Goal: Task Accomplishment & Management: Manage account settings

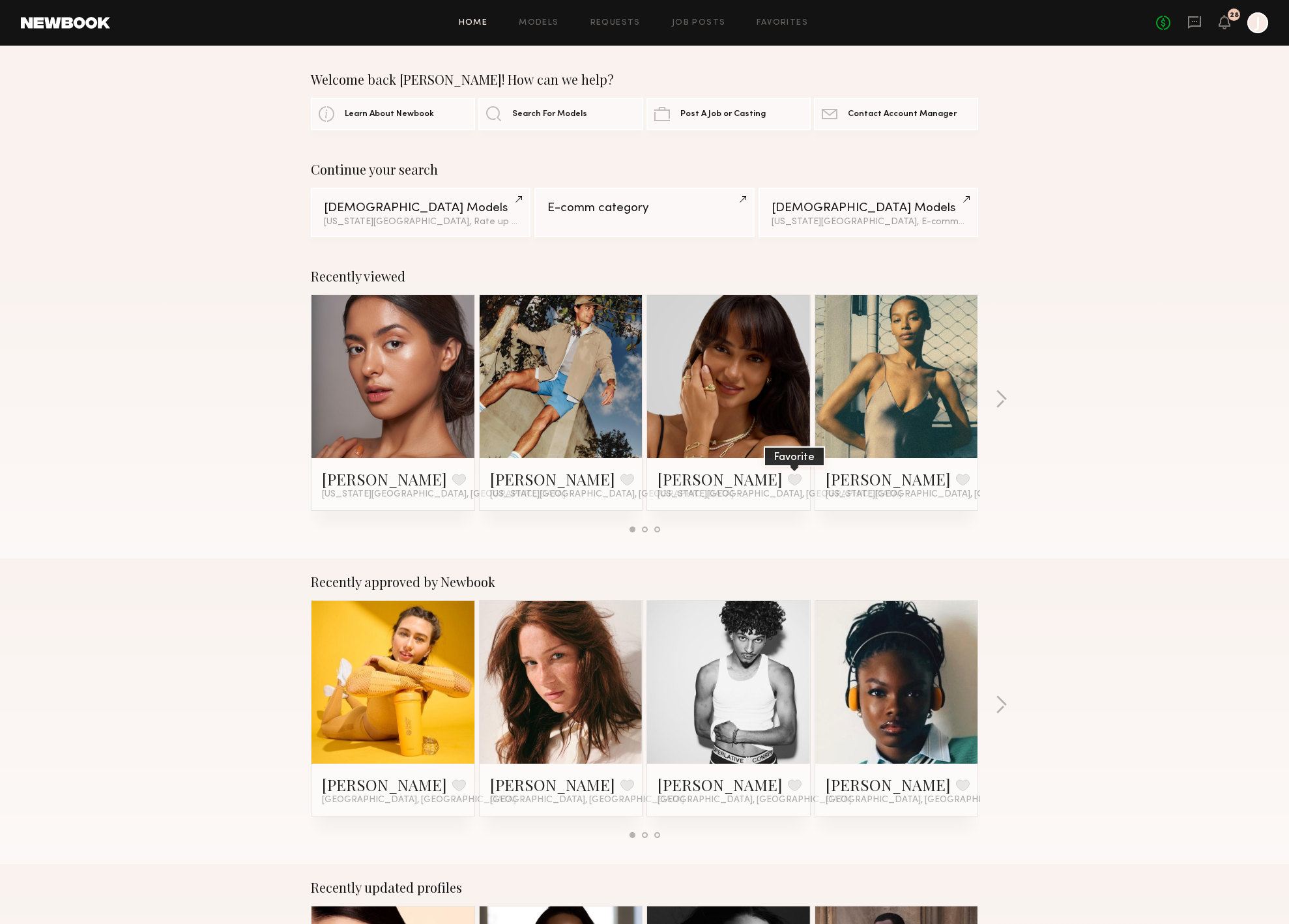
click at [788, 478] on button at bounding box center [795, 479] width 14 height 12
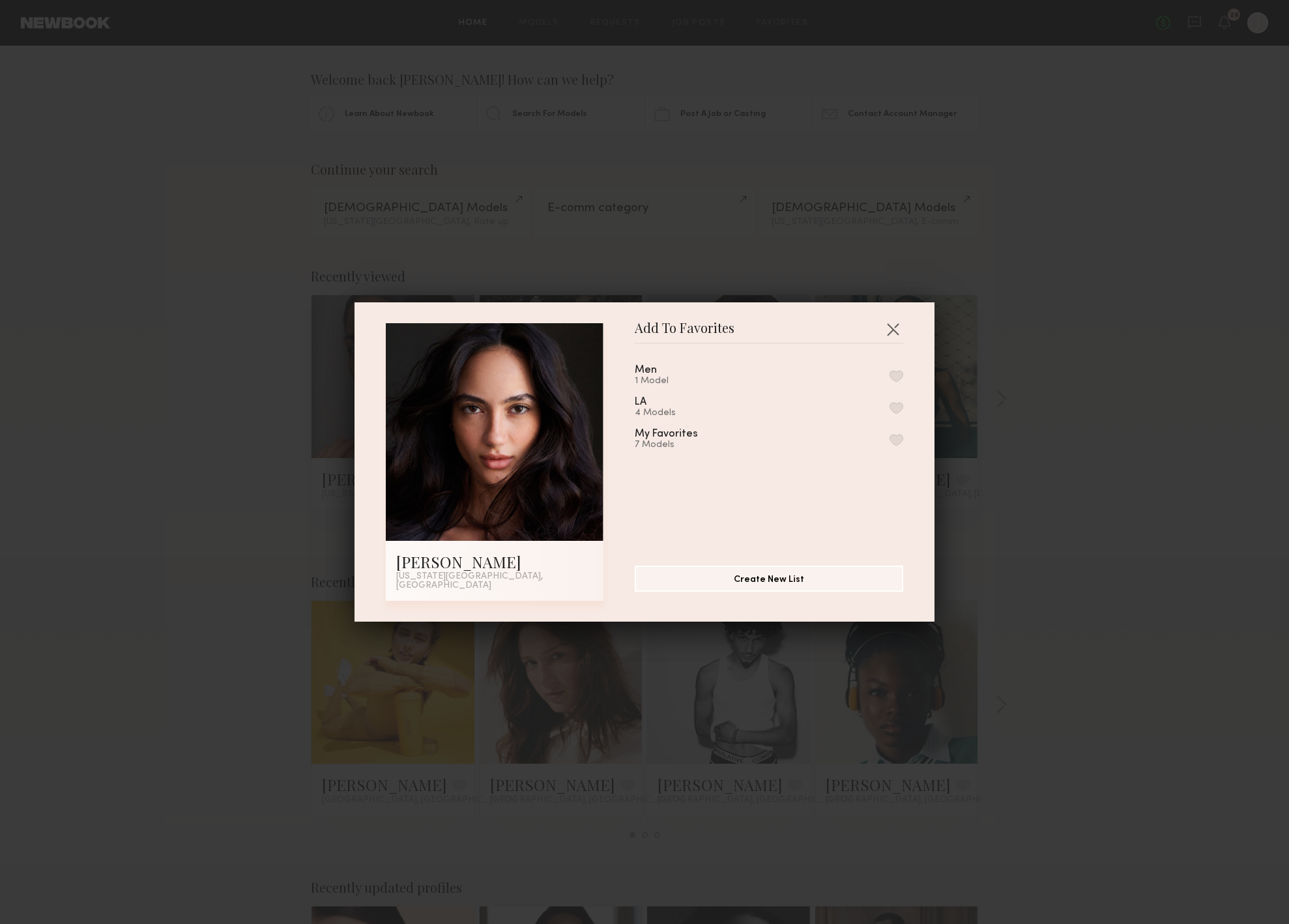
click at [893, 443] on button "button" at bounding box center [896, 440] width 14 height 12
click at [898, 333] on button "button" at bounding box center [893, 329] width 21 height 21
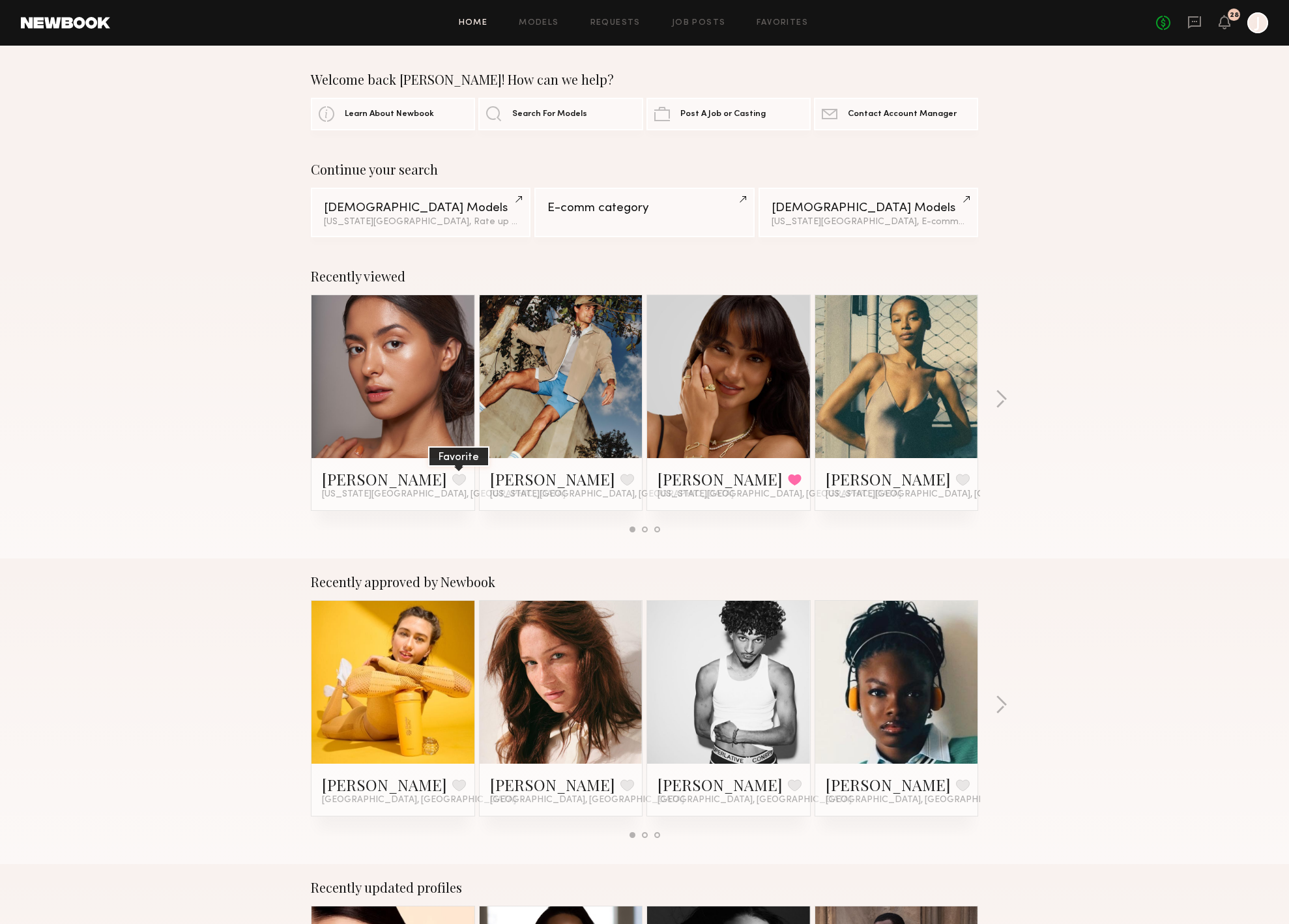
click at [453, 478] on button at bounding box center [459, 479] width 14 height 12
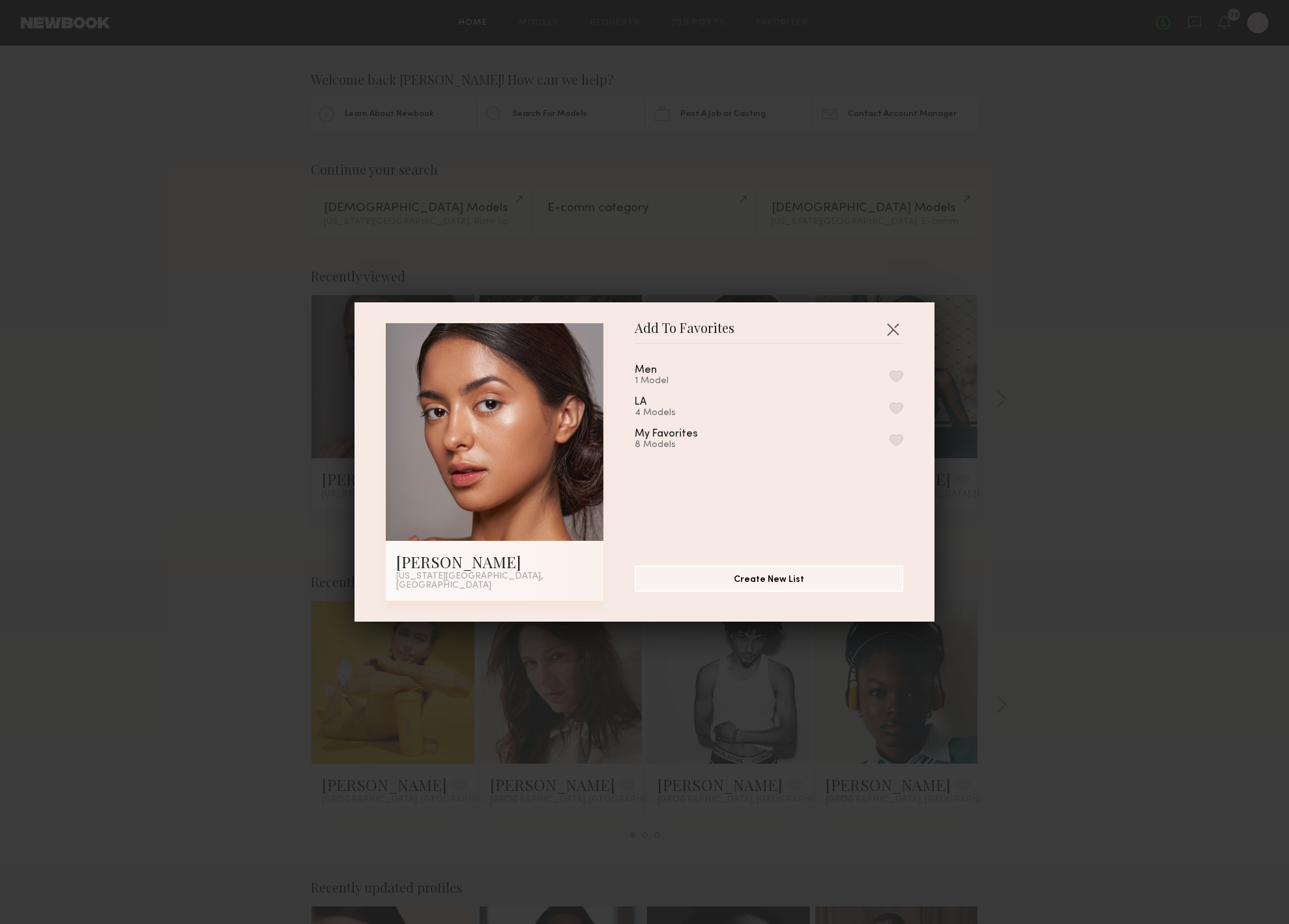
click at [899, 436] on button "button" at bounding box center [896, 440] width 14 height 12
click at [900, 335] on button "button" at bounding box center [893, 329] width 21 height 21
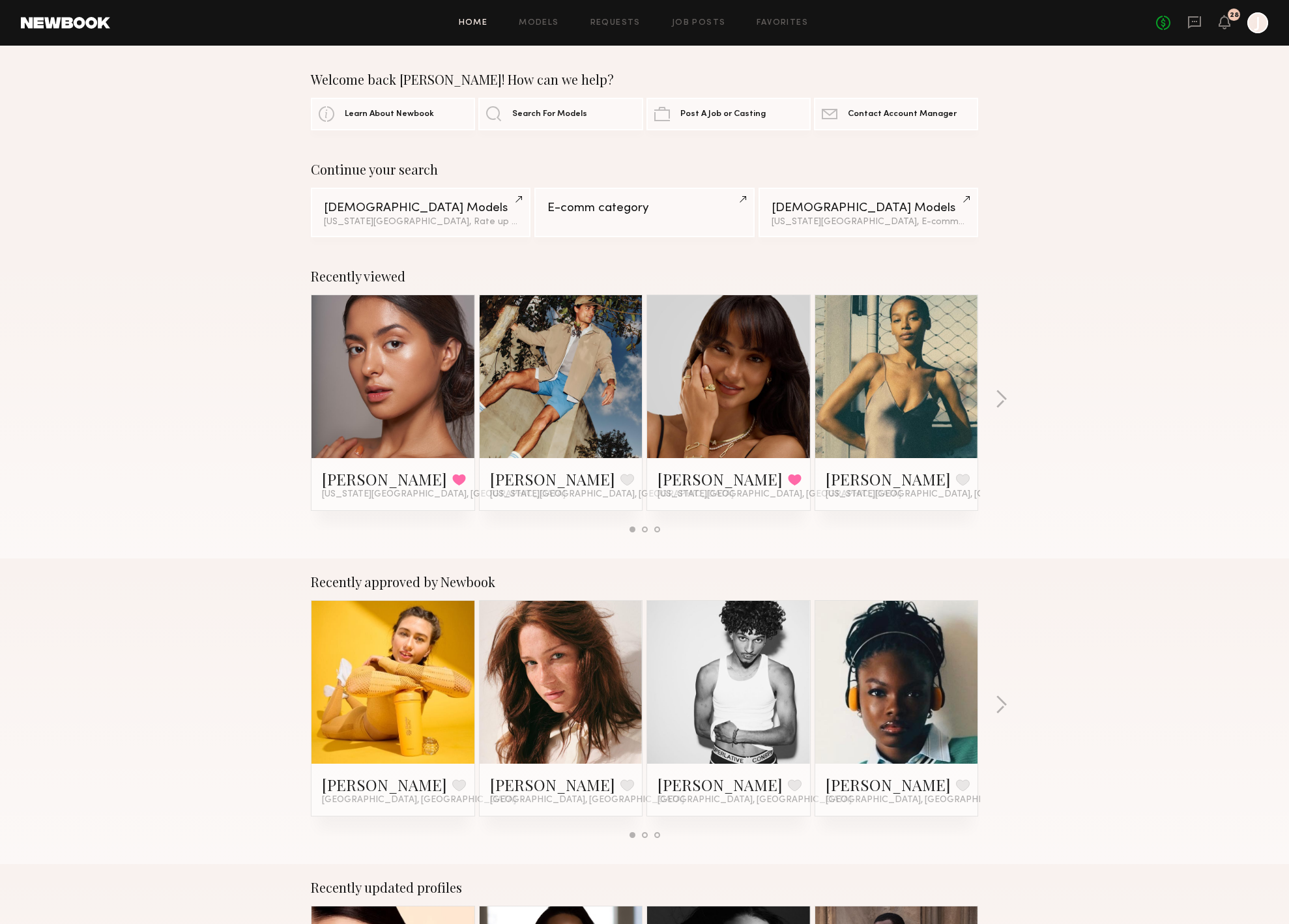
click at [994, 400] on div "Recently viewed Annette W. Favorited New York City, NY Billy D. Favorite New Yo…" at bounding box center [644, 406] width 1289 height 306
click at [999, 399] on button "button" at bounding box center [1001, 401] width 12 height 22
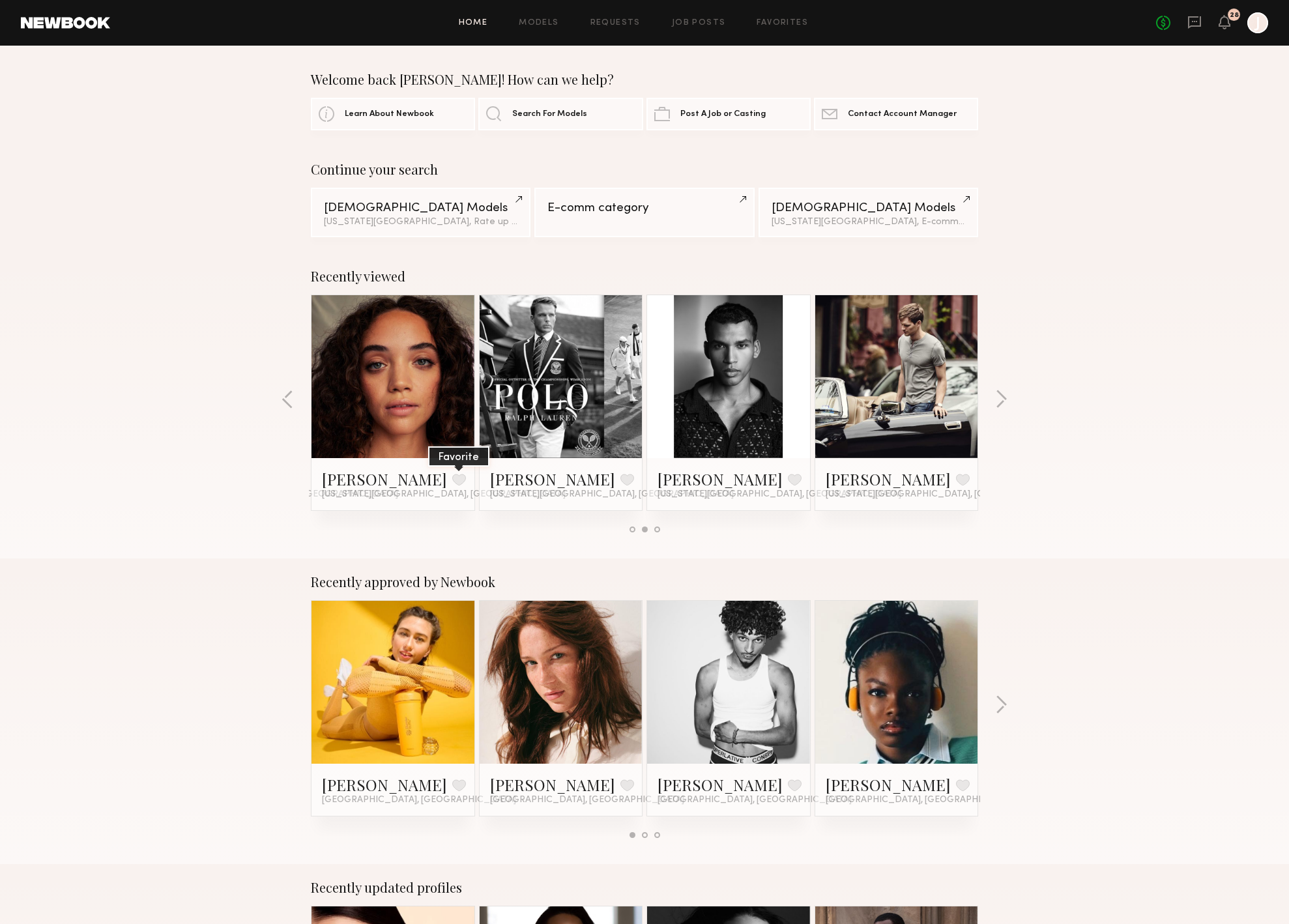
click at [453, 481] on button at bounding box center [459, 479] width 14 height 12
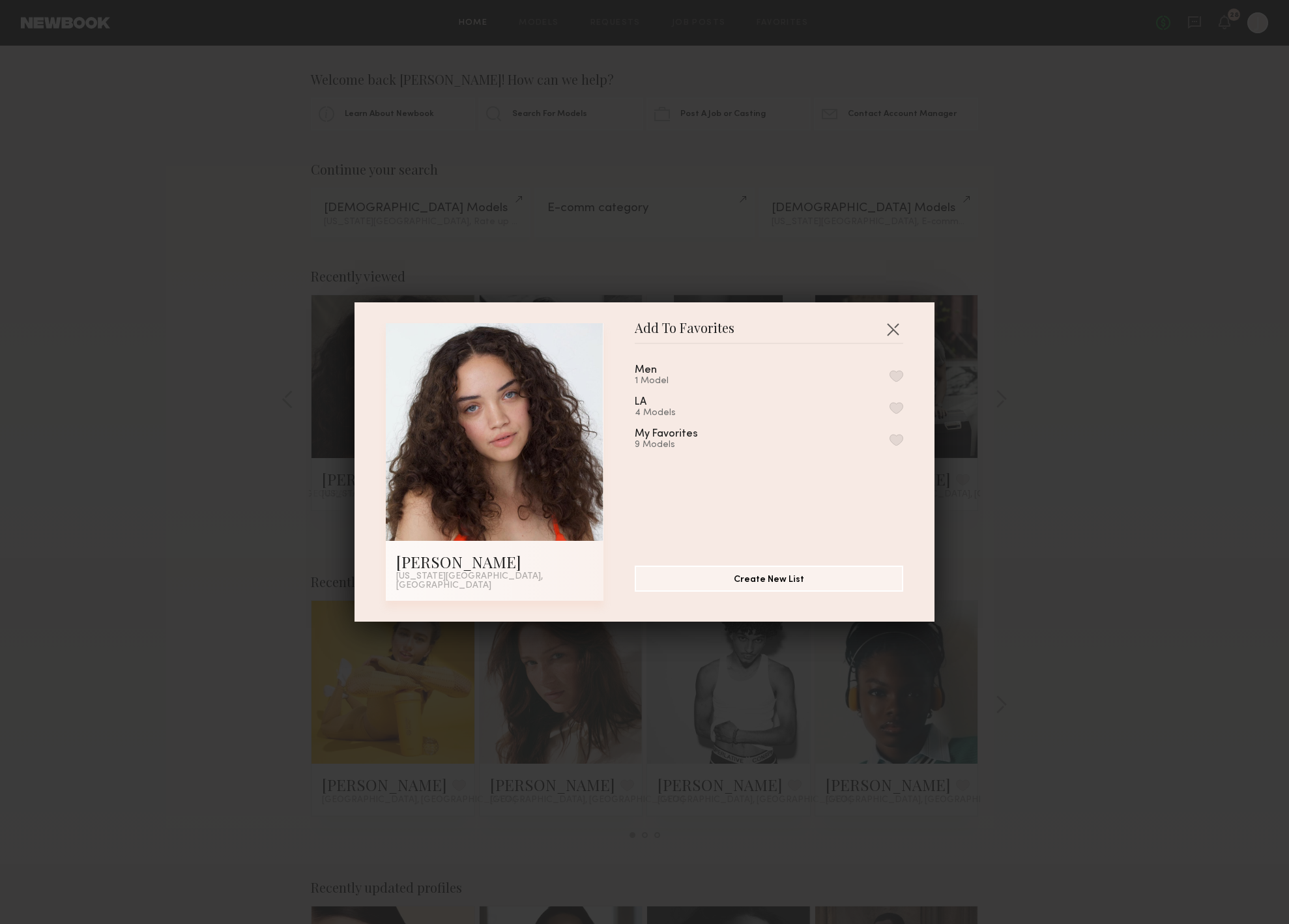
click at [913, 443] on div "Men 1 Model LA 4 Models My Favorites 9 Models" at bounding box center [776, 450] width 282 height 191
click at [909, 443] on div "Men 1 Model LA 4 Models My Favorites 9 Models" at bounding box center [776, 450] width 282 height 191
click at [902, 443] on button "button" at bounding box center [896, 440] width 14 height 12
click at [893, 333] on button "button" at bounding box center [893, 329] width 21 height 21
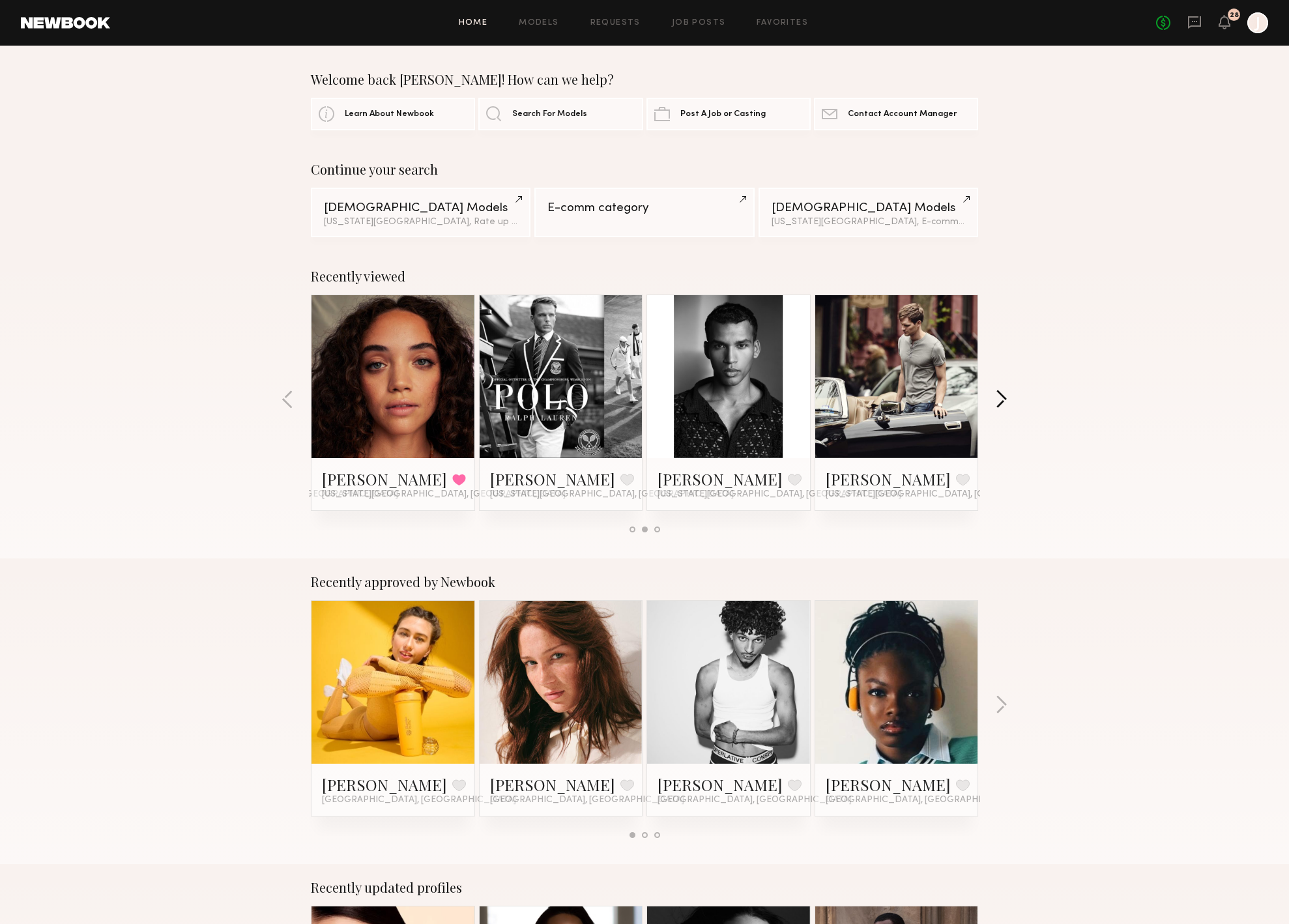
click at [998, 399] on button "button" at bounding box center [1001, 401] width 12 height 22
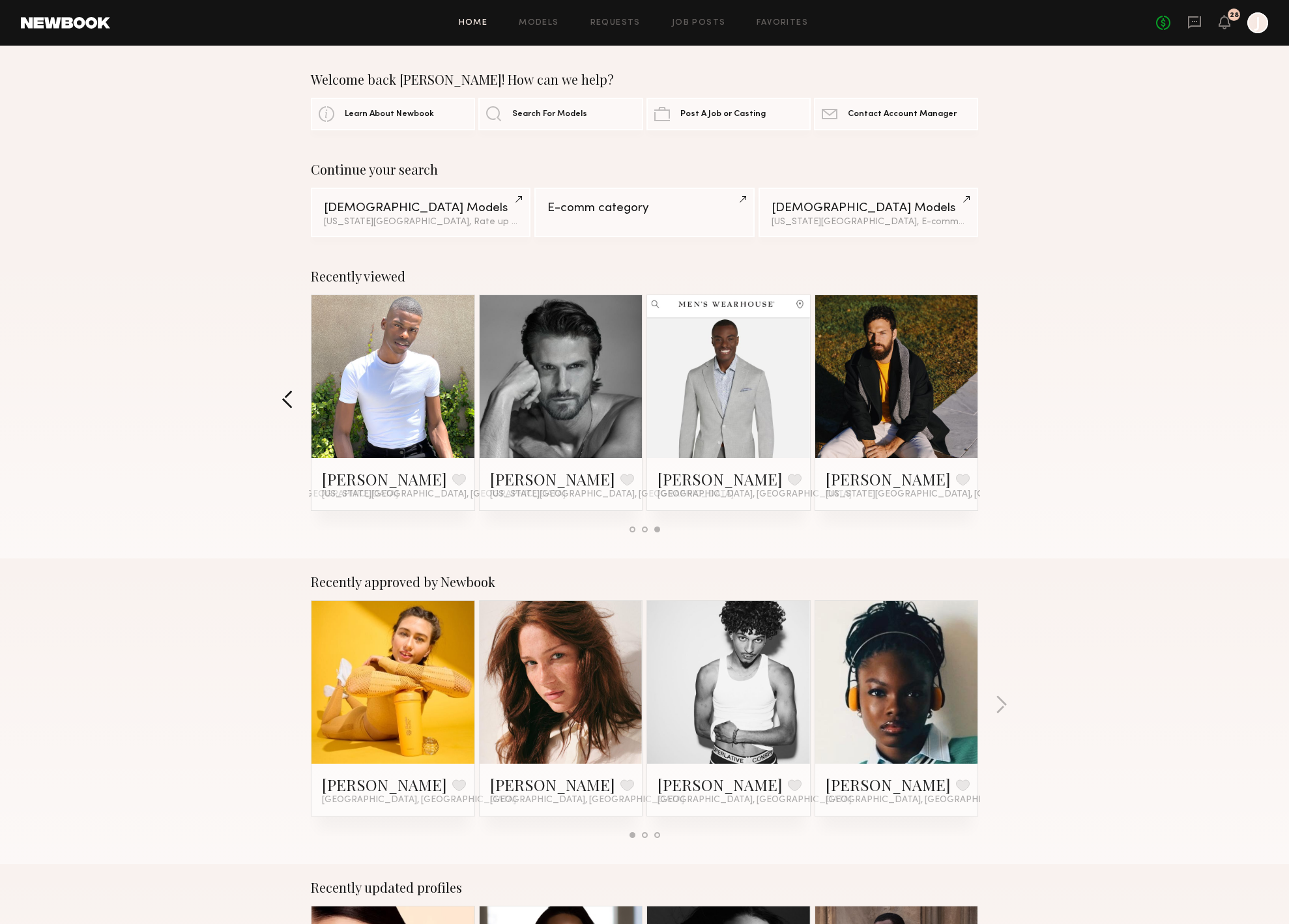
click at [289, 395] on button "button" at bounding box center [288, 401] width 12 height 22
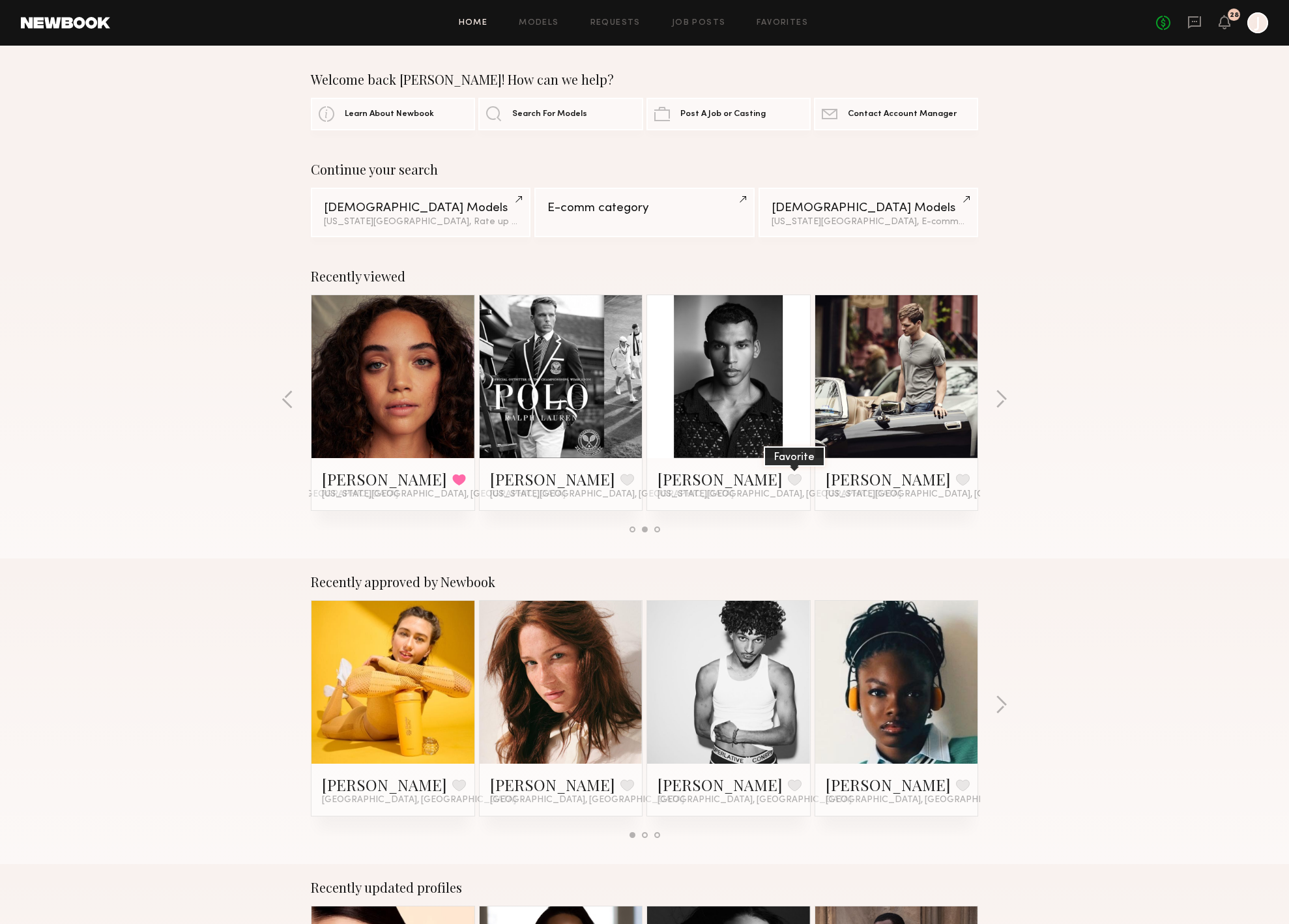
click at [788, 480] on button at bounding box center [795, 479] width 14 height 12
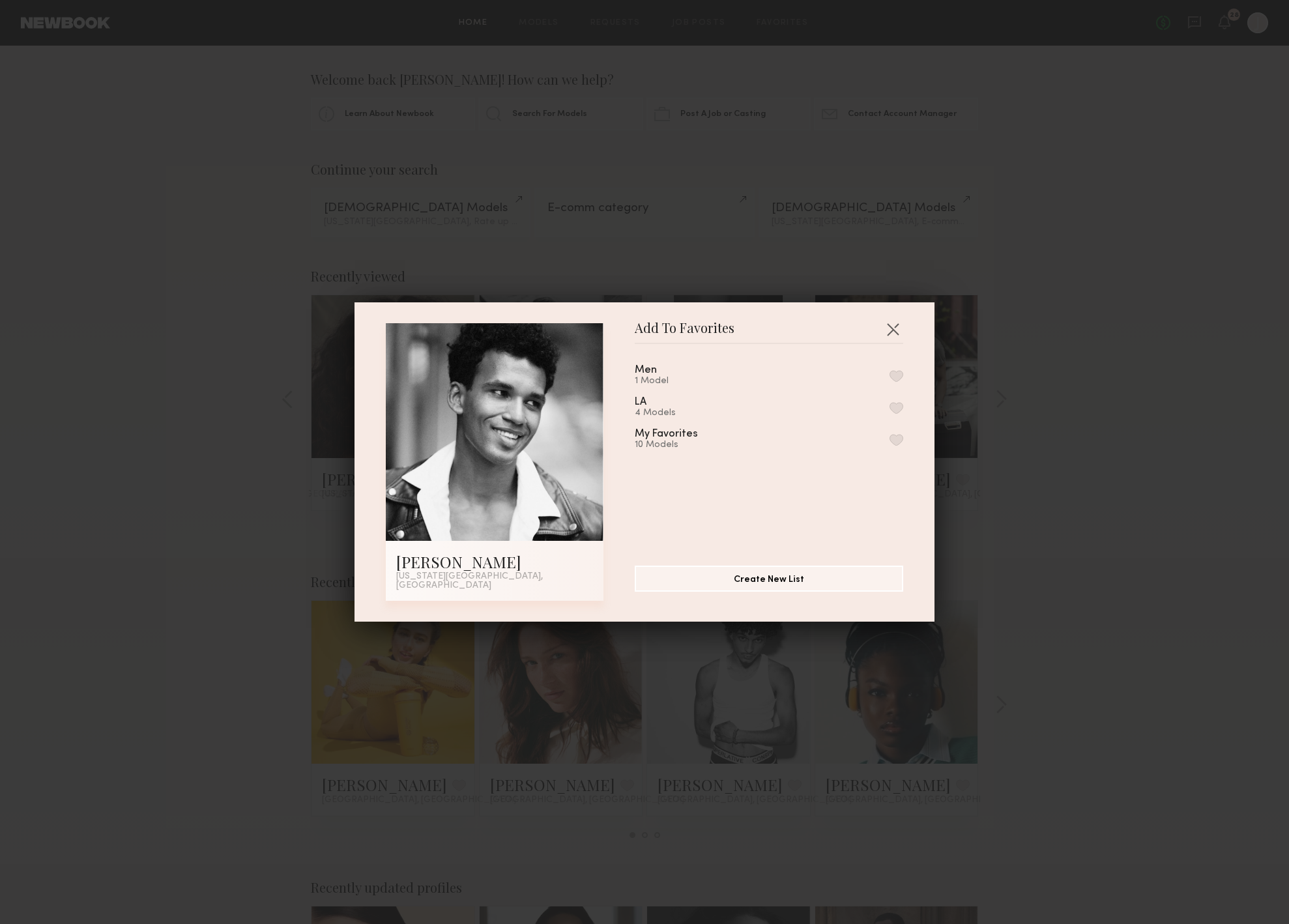
click at [899, 438] on button "button" at bounding box center [896, 440] width 14 height 12
click at [896, 339] on button "button" at bounding box center [893, 329] width 21 height 21
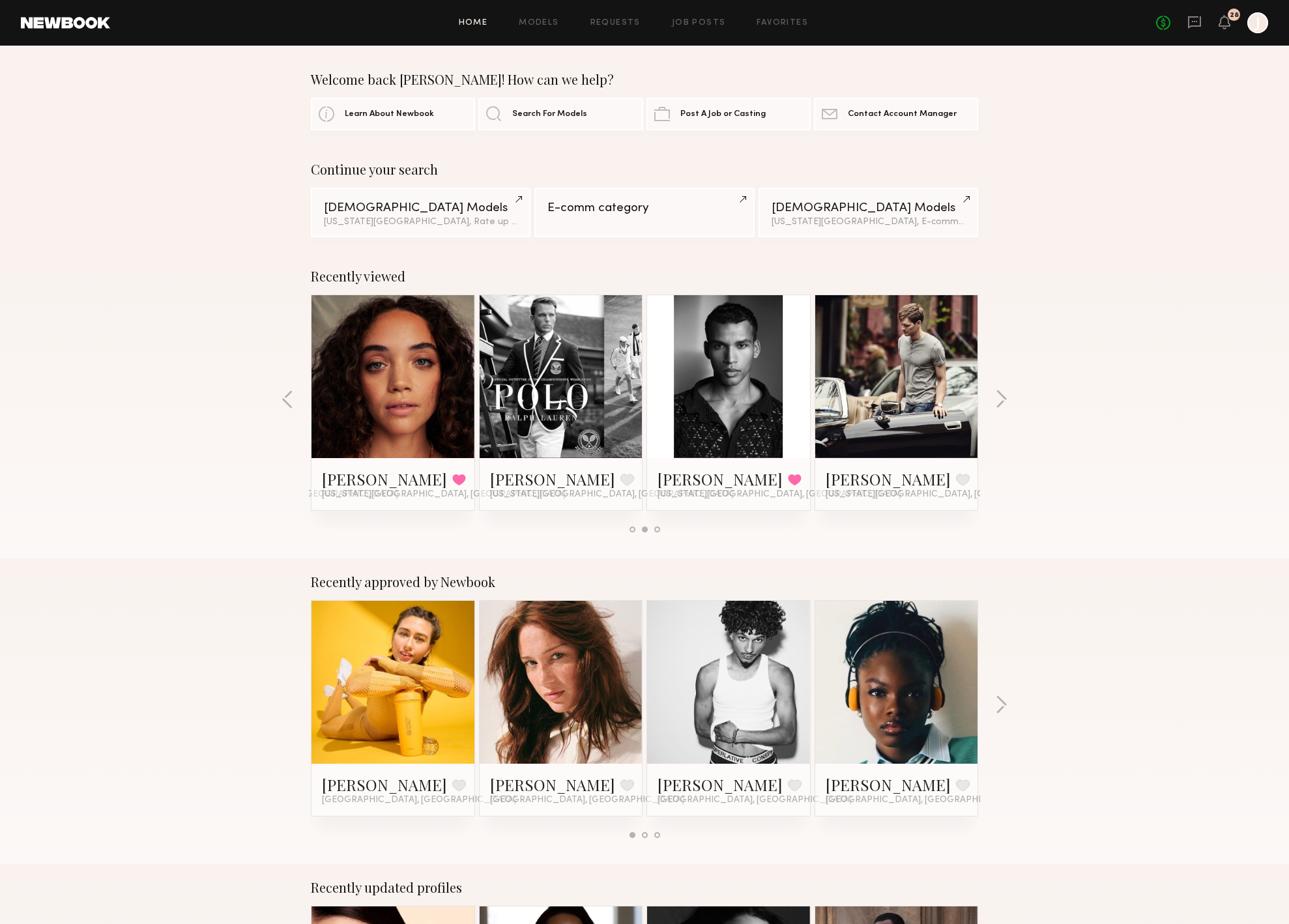
click at [991, 393] on div "Recently viewed Annette W. Favorited New York City, NY Billy D. Favorite New Yo…" at bounding box center [644, 406] width 1289 height 306
click at [985, 393] on div "Recently viewed Annette W. Favorited New York City, NY Billy D. Favorite New Yo…" at bounding box center [644, 406] width 1289 height 306
click at [994, 395] on div "Recently viewed Annette W. Favorited New York City, NY Billy D. Favorite New Yo…" at bounding box center [644, 406] width 1289 height 306
click at [998, 395] on button "button" at bounding box center [1001, 401] width 12 height 22
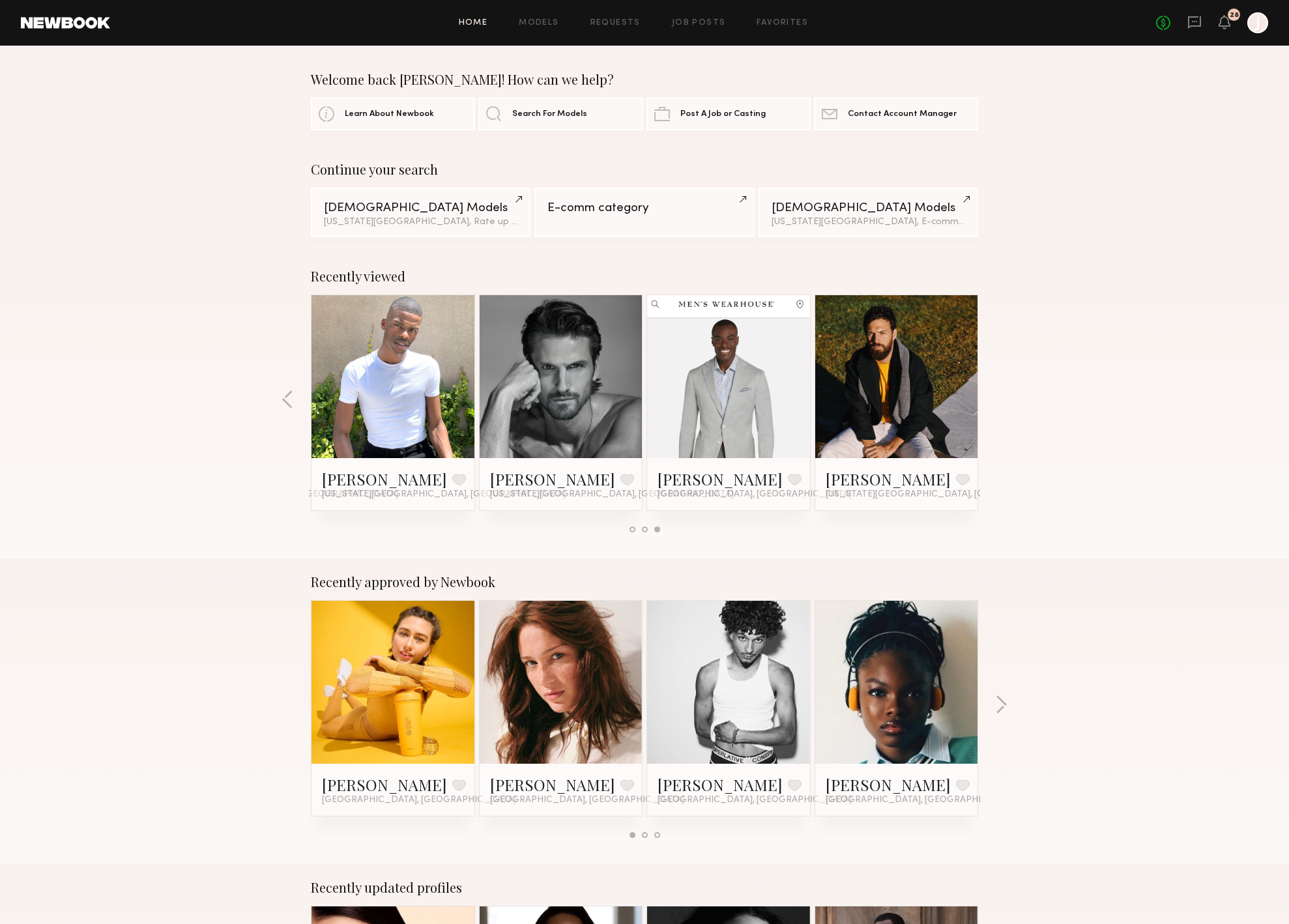
click at [1001, 395] on div "Recently viewed Annette W. Favorited New York City, NY Billy D. Favorite New Yo…" at bounding box center [644, 406] width 1289 height 306
click at [900, 418] on link at bounding box center [896, 376] width 80 height 163
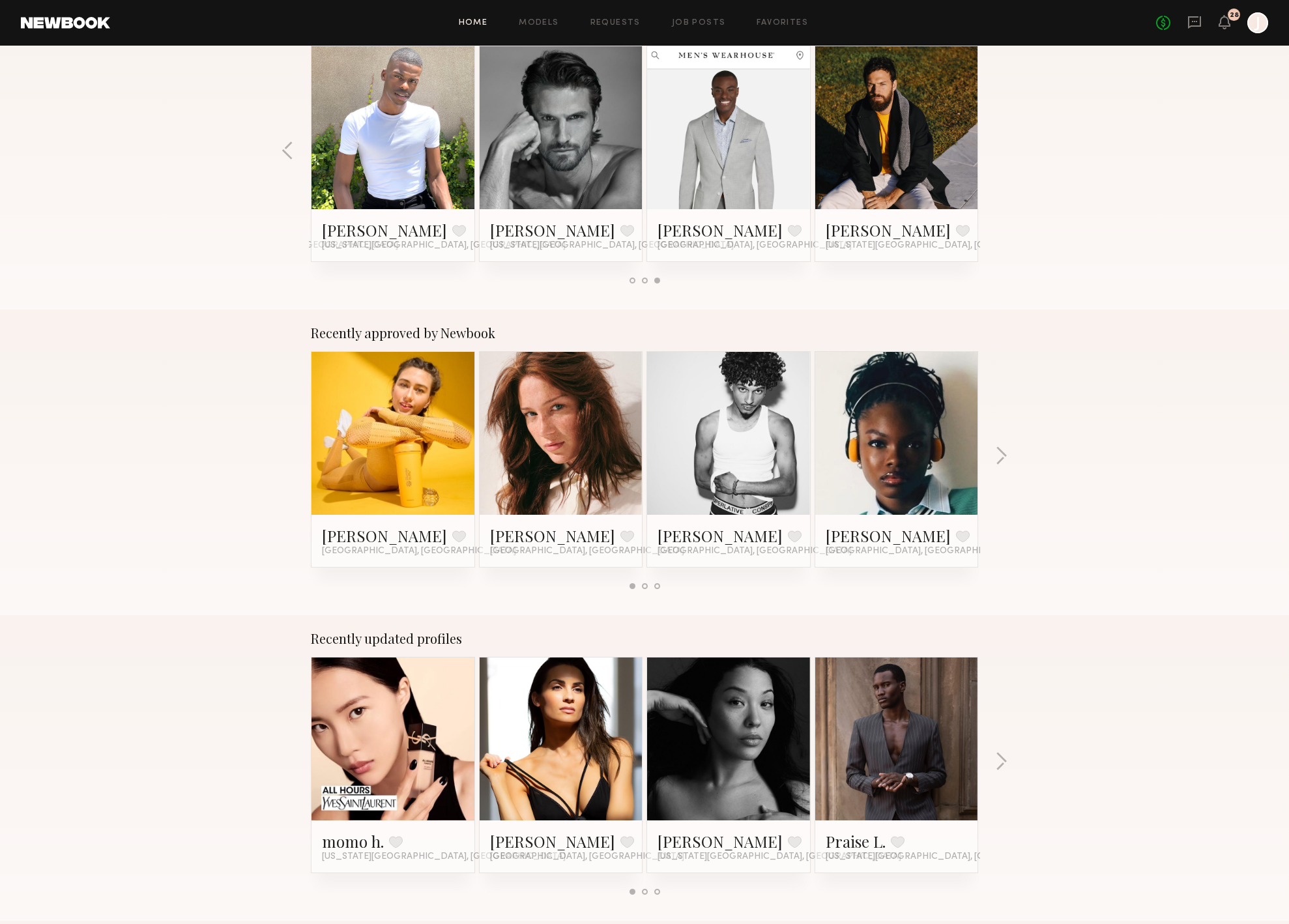
scroll to position [194, 0]
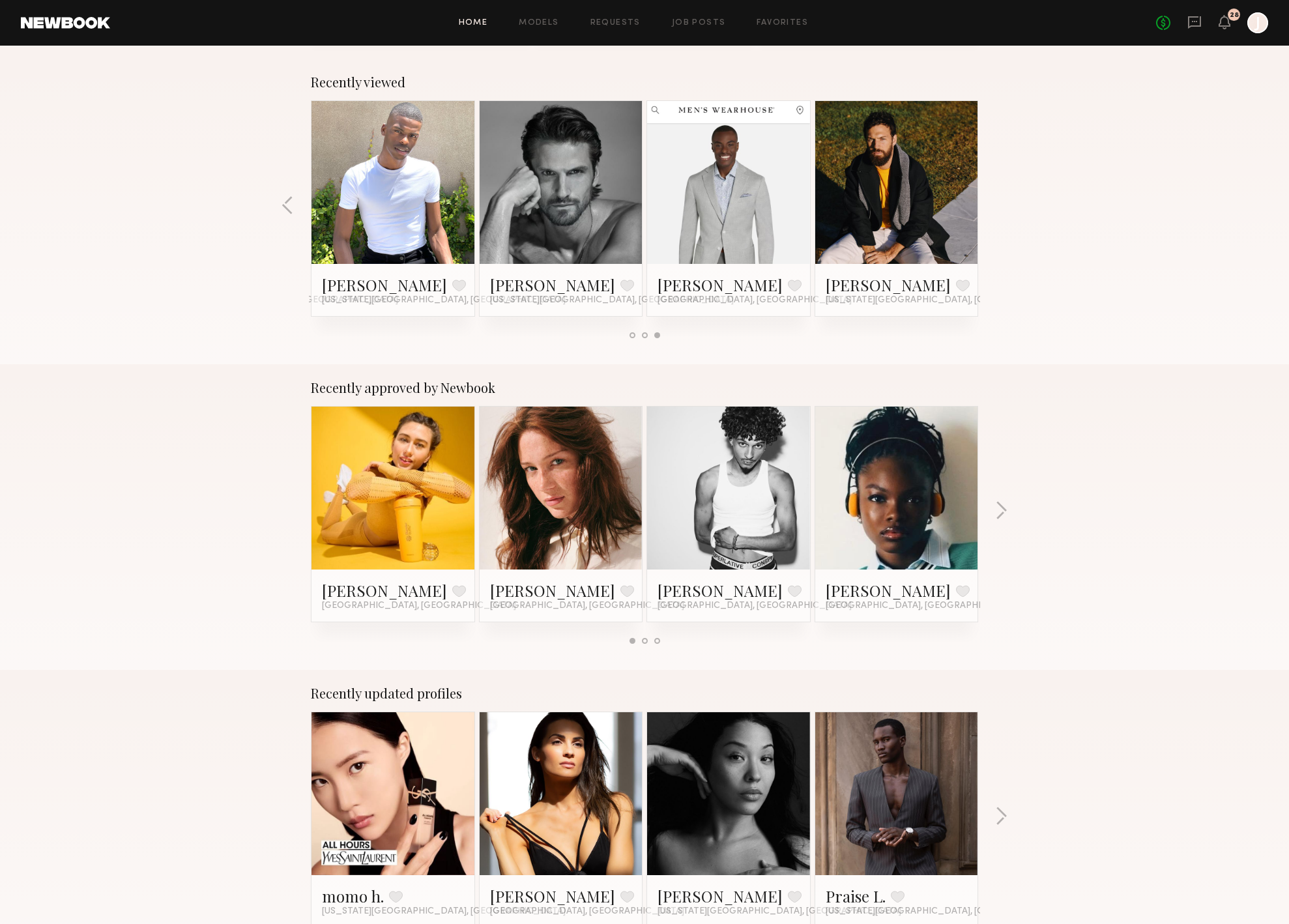
click at [1171, 23] on div "No fees up to $5,000 28 J" at bounding box center [1212, 22] width 112 height 21
click at [1167, 24] on link "No fees up to $5,000" at bounding box center [1163, 22] width 14 height 14
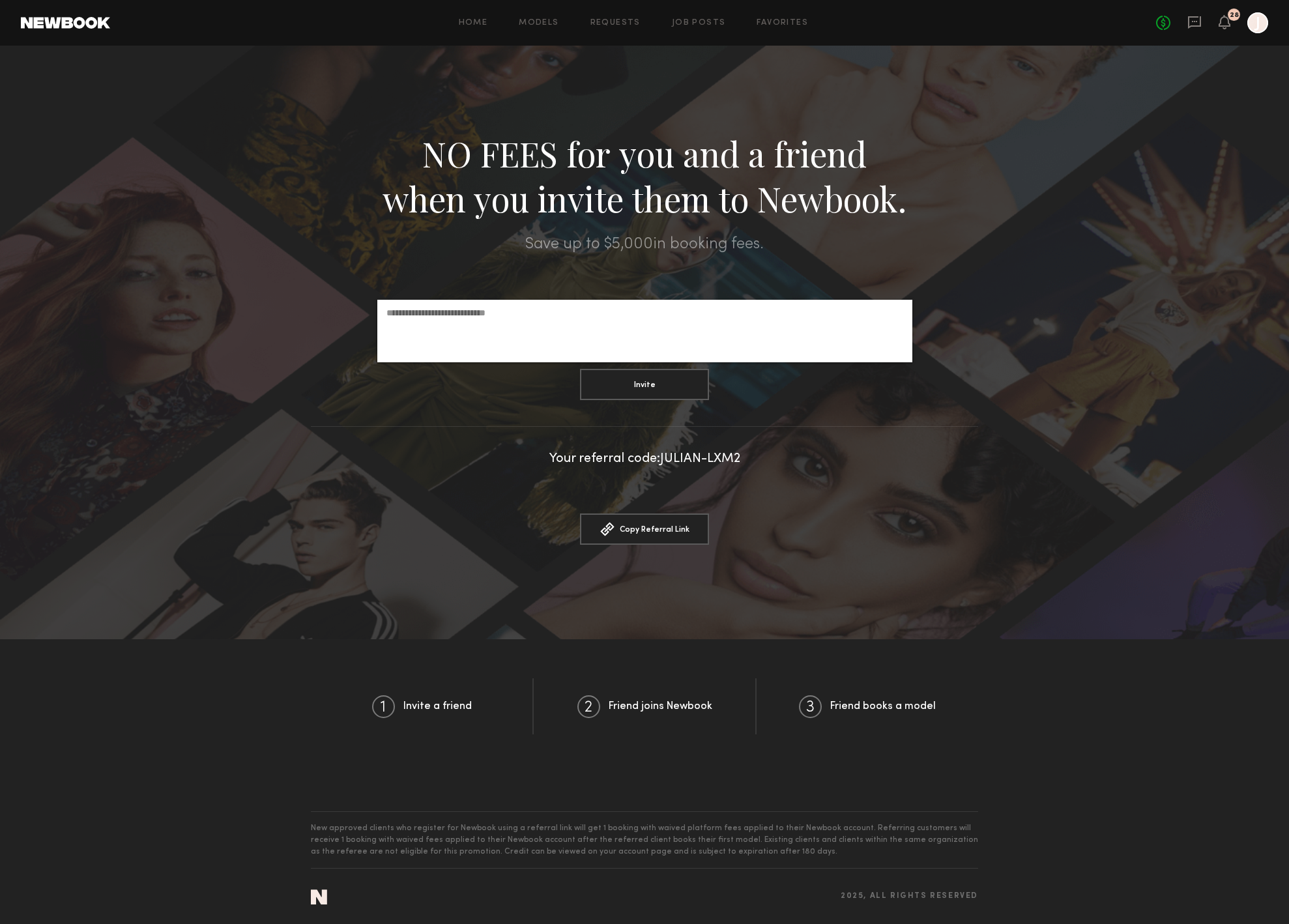
click at [1256, 29] on div at bounding box center [1258, 22] width 21 height 21
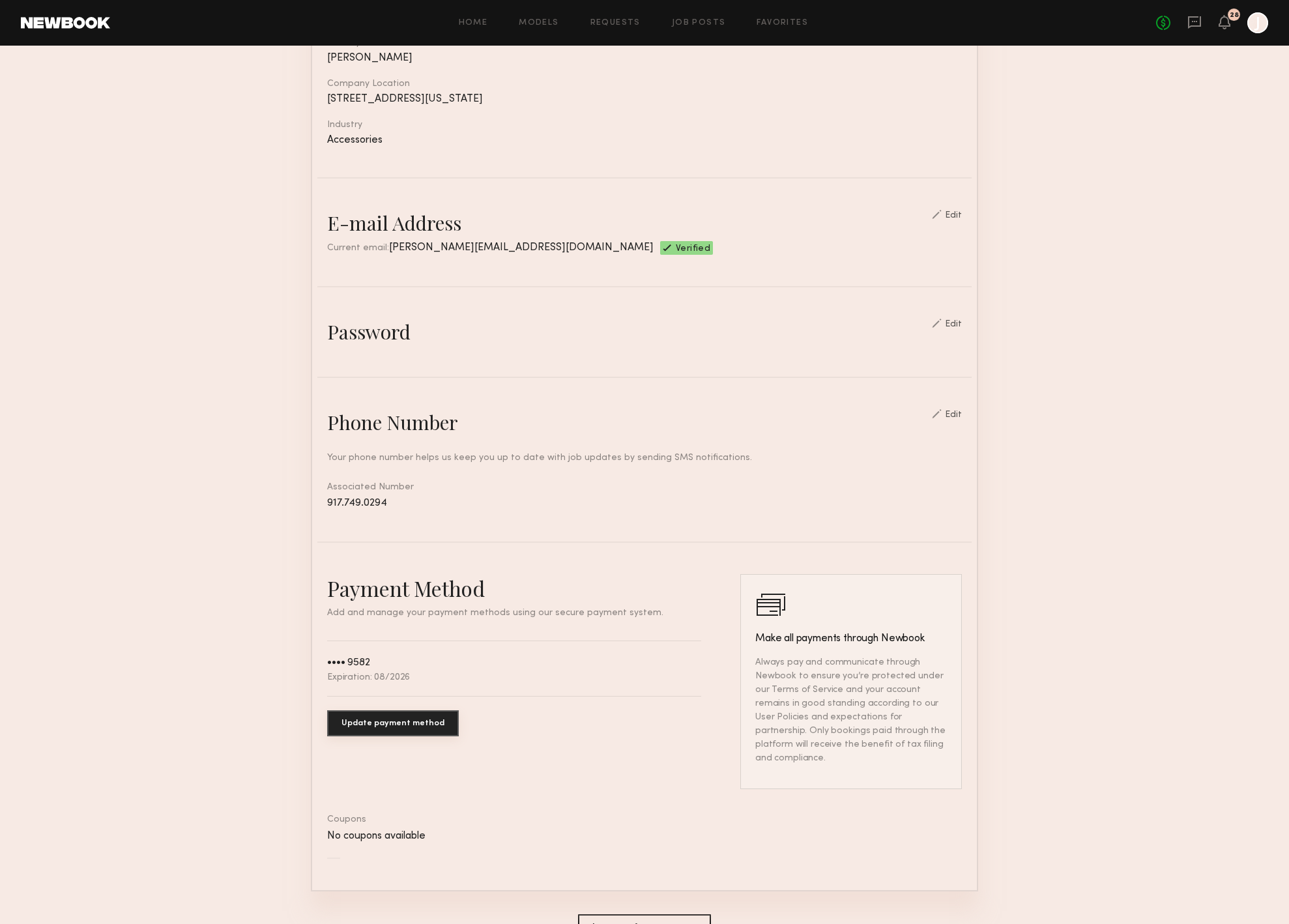
scroll to position [222, 0]
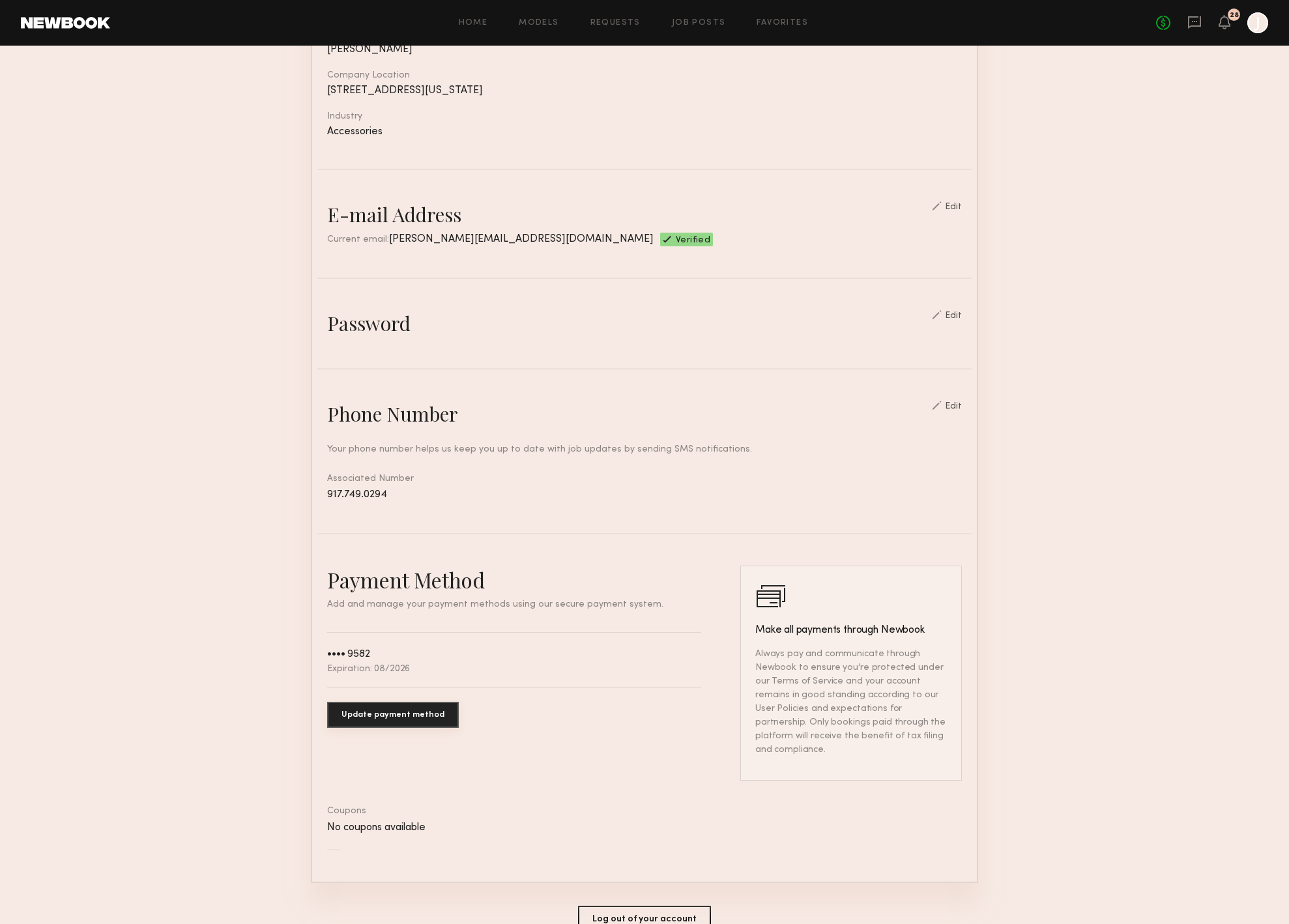
click at [387, 708] on button "Update payment method" at bounding box center [393, 714] width 131 height 26
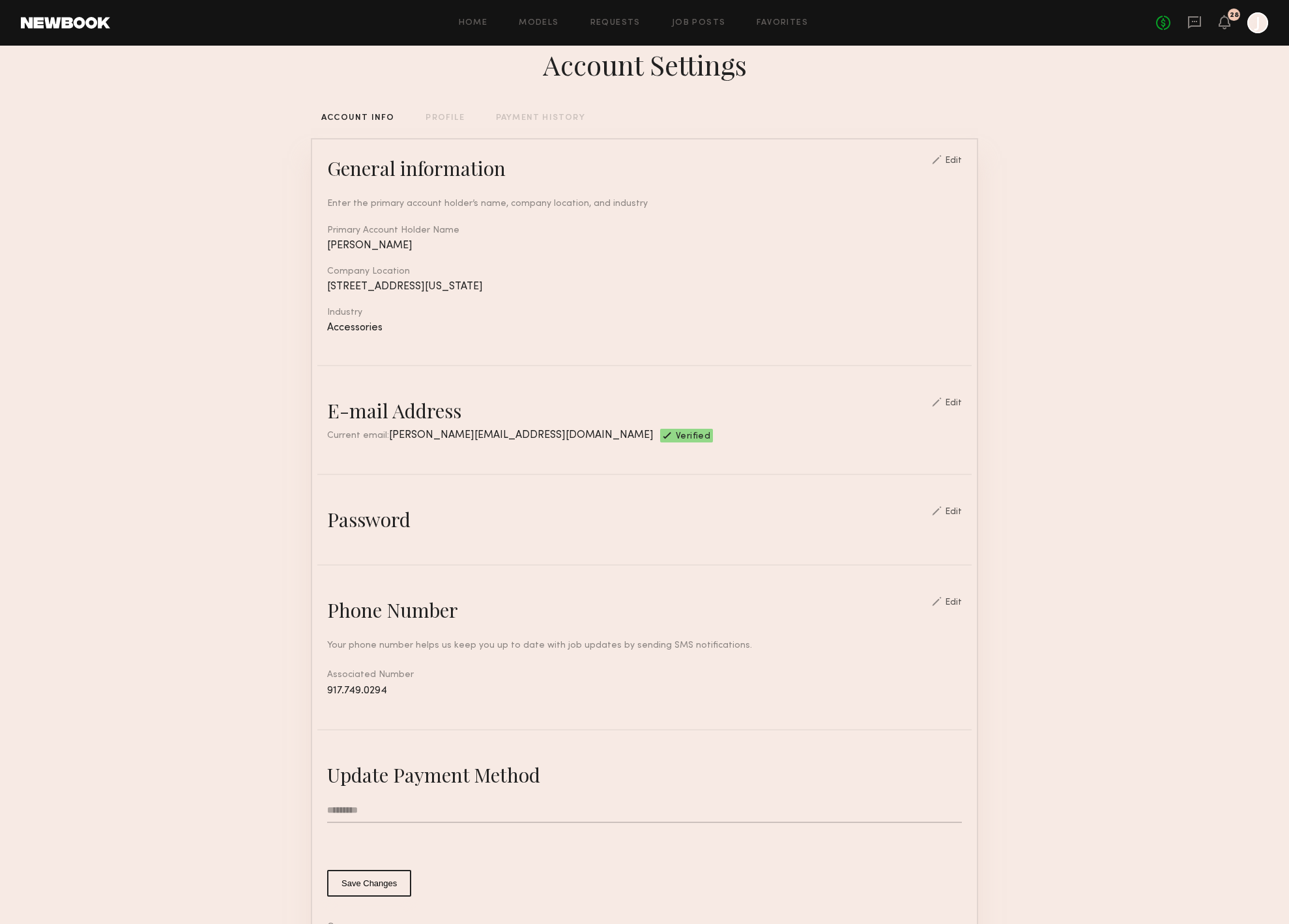
scroll to position [118, 0]
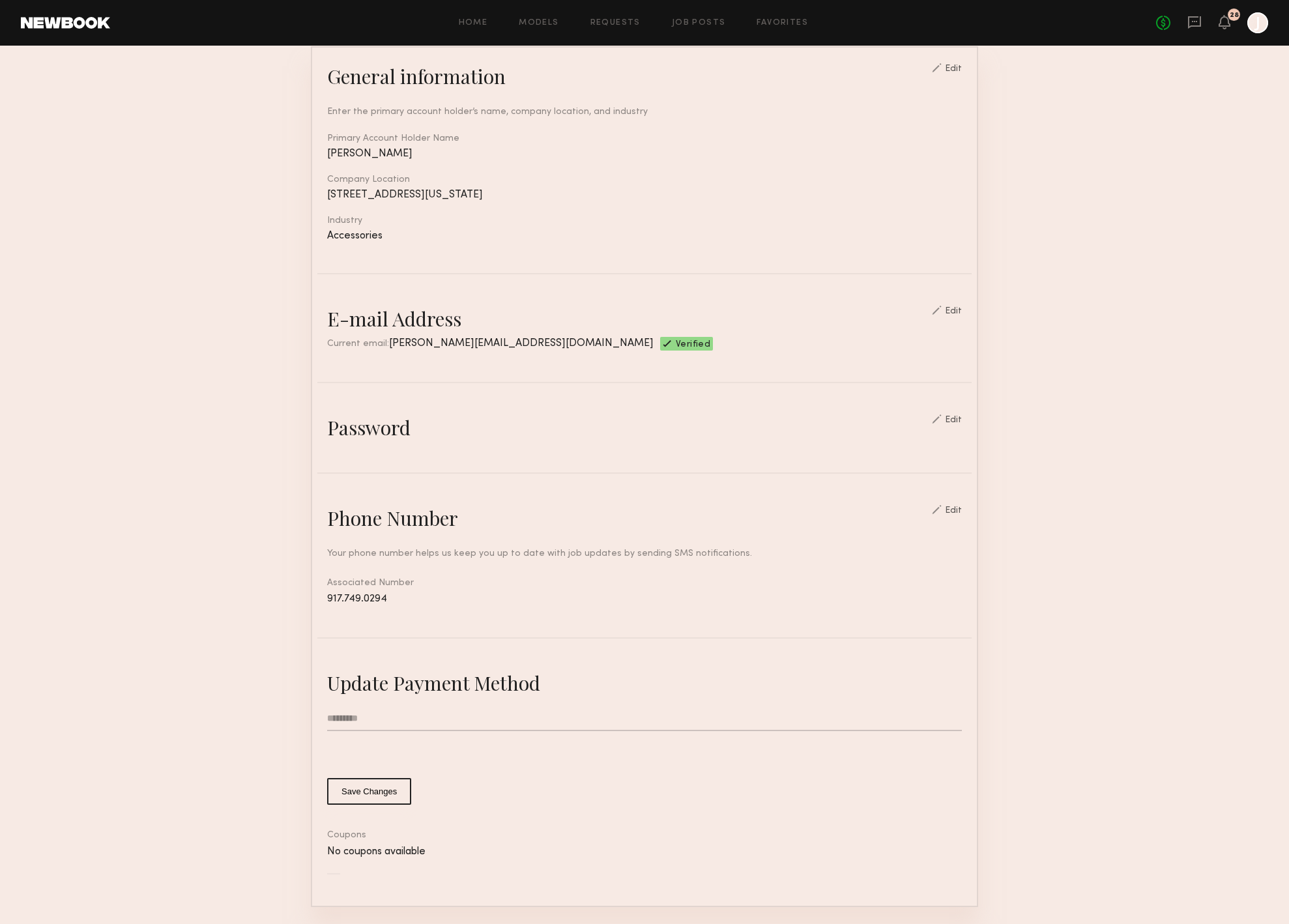
click at [355, 708] on input "text" at bounding box center [644, 719] width 635 height 24
type input "**********"
click at [349, 785] on button "Save Changes" at bounding box center [370, 791] width 84 height 27
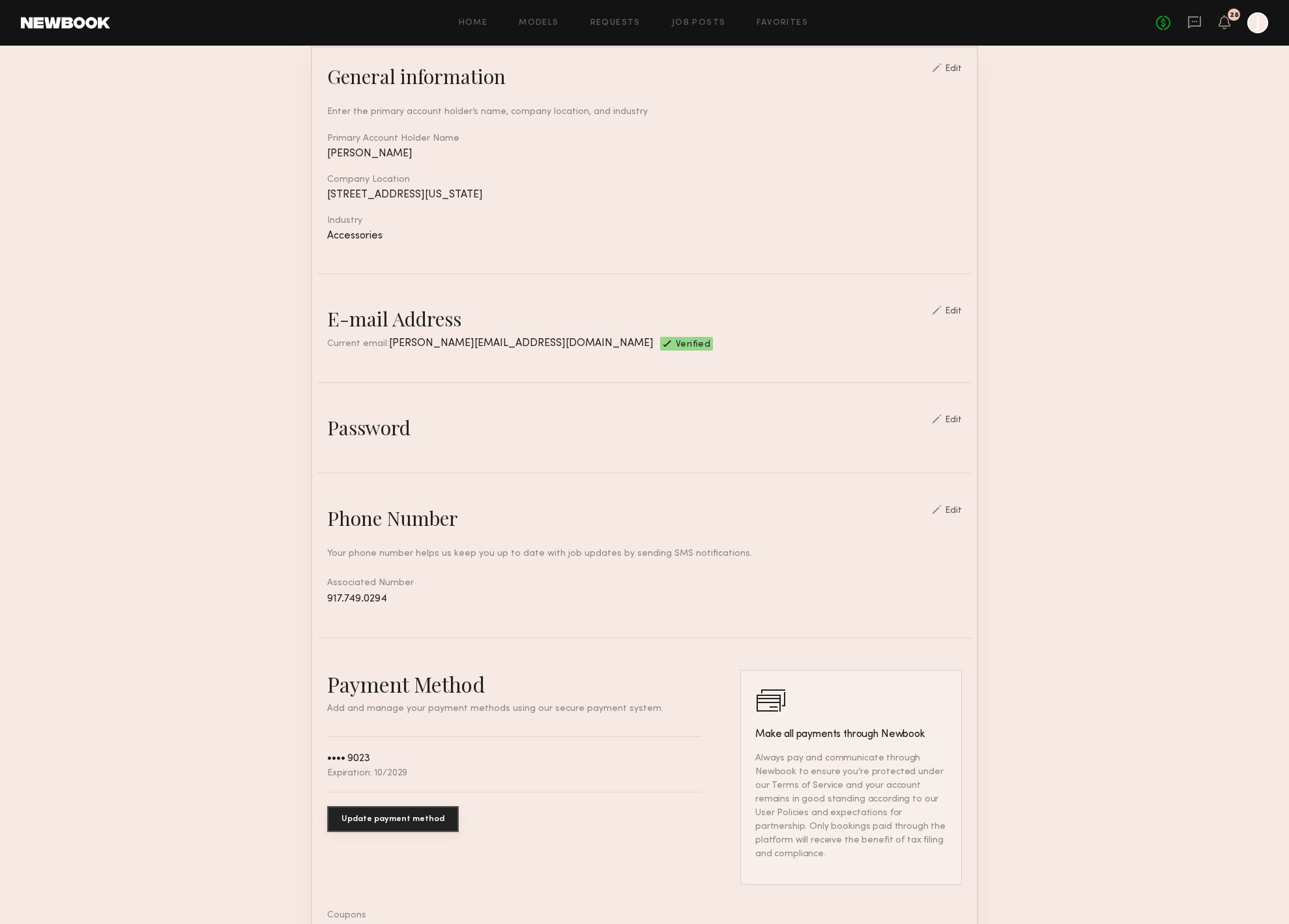
click at [1249, 26] on div at bounding box center [1258, 22] width 21 height 21
click at [1169, 22] on link "No fees up to $5,000" at bounding box center [1163, 22] width 14 height 14
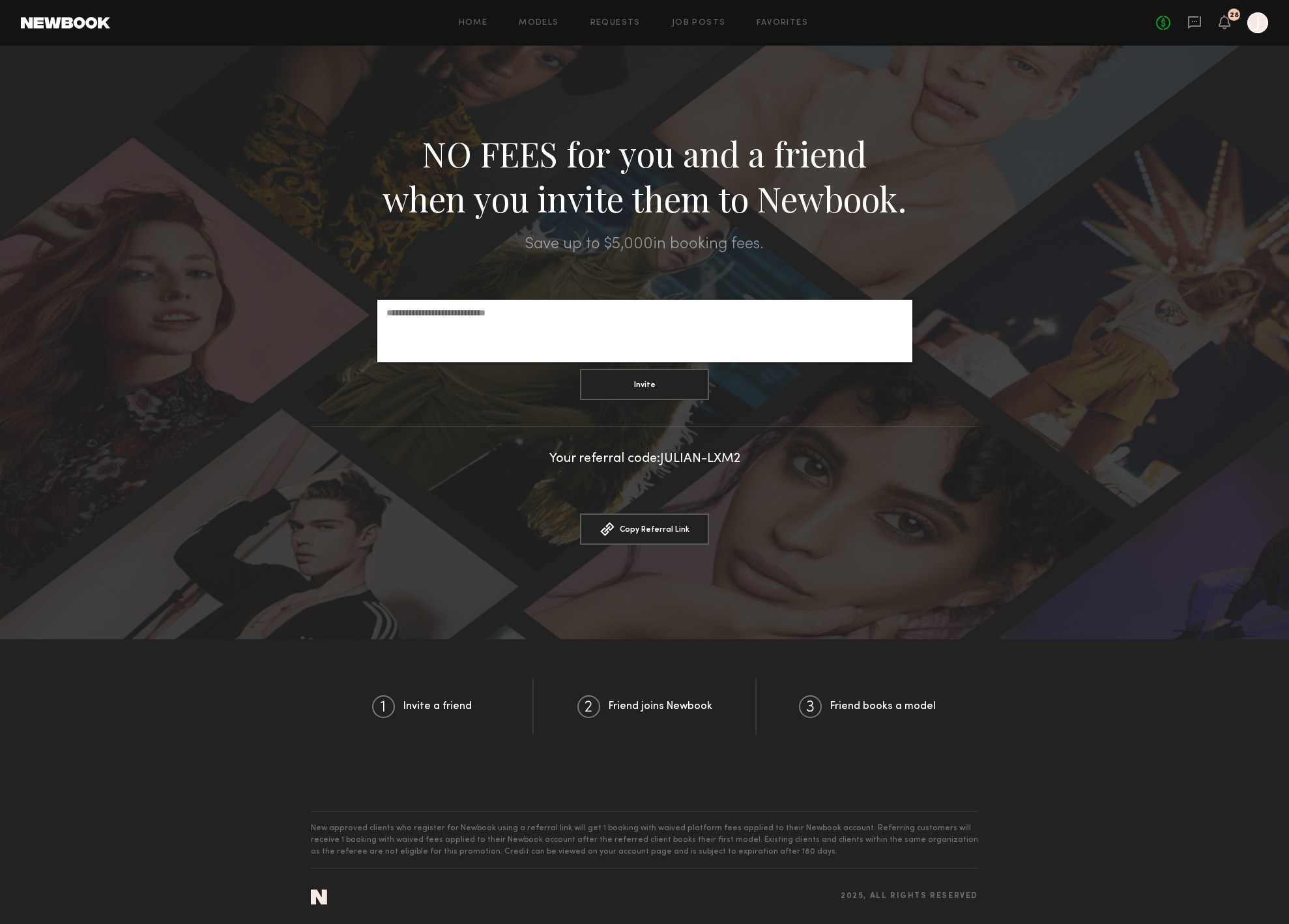
click at [1268, 25] on div at bounding box center [1258, 22] width 21 height 21
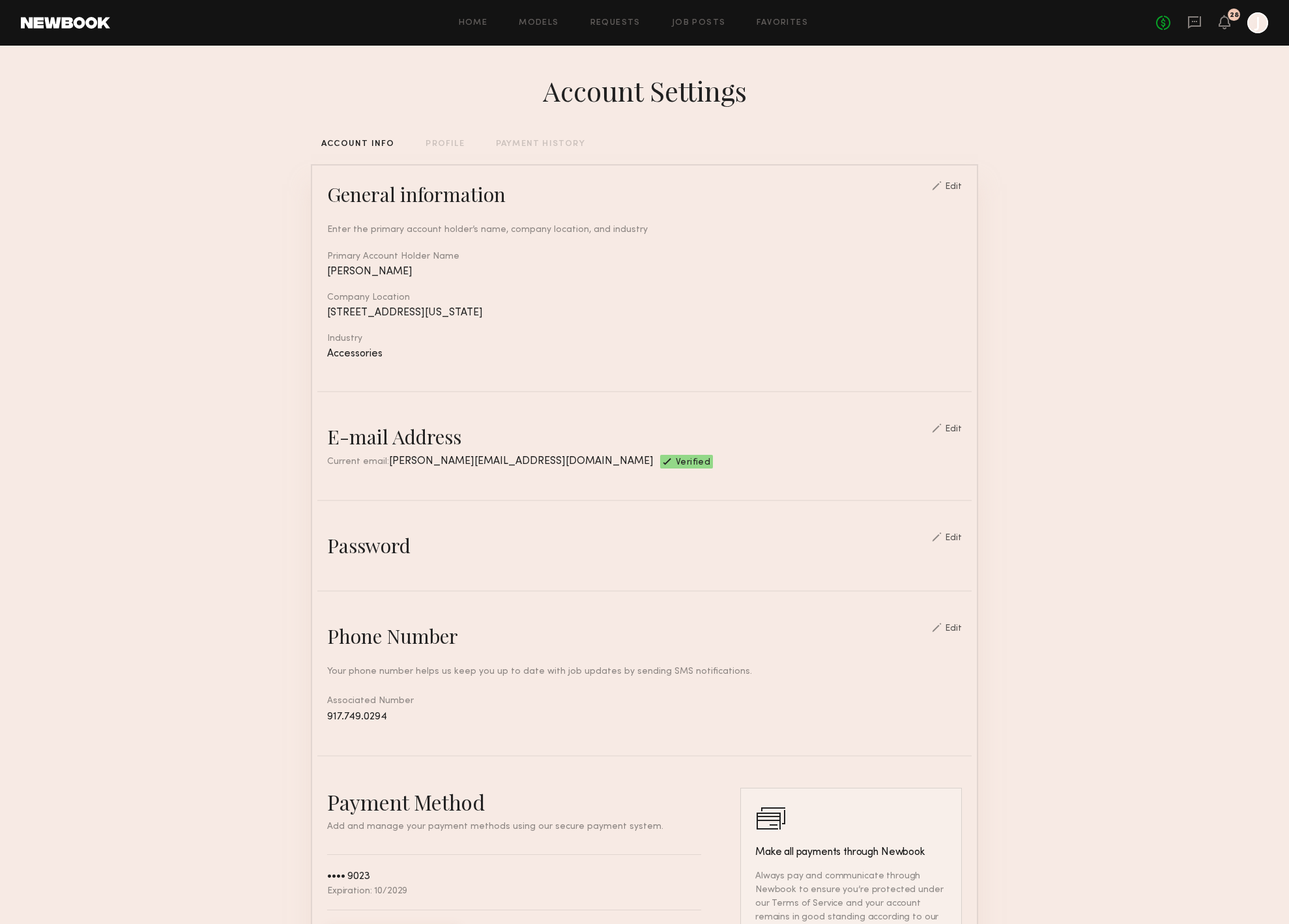
click at [450, 143] on div "PROFILE" at bounding box center [444, 144] width 39 height 8
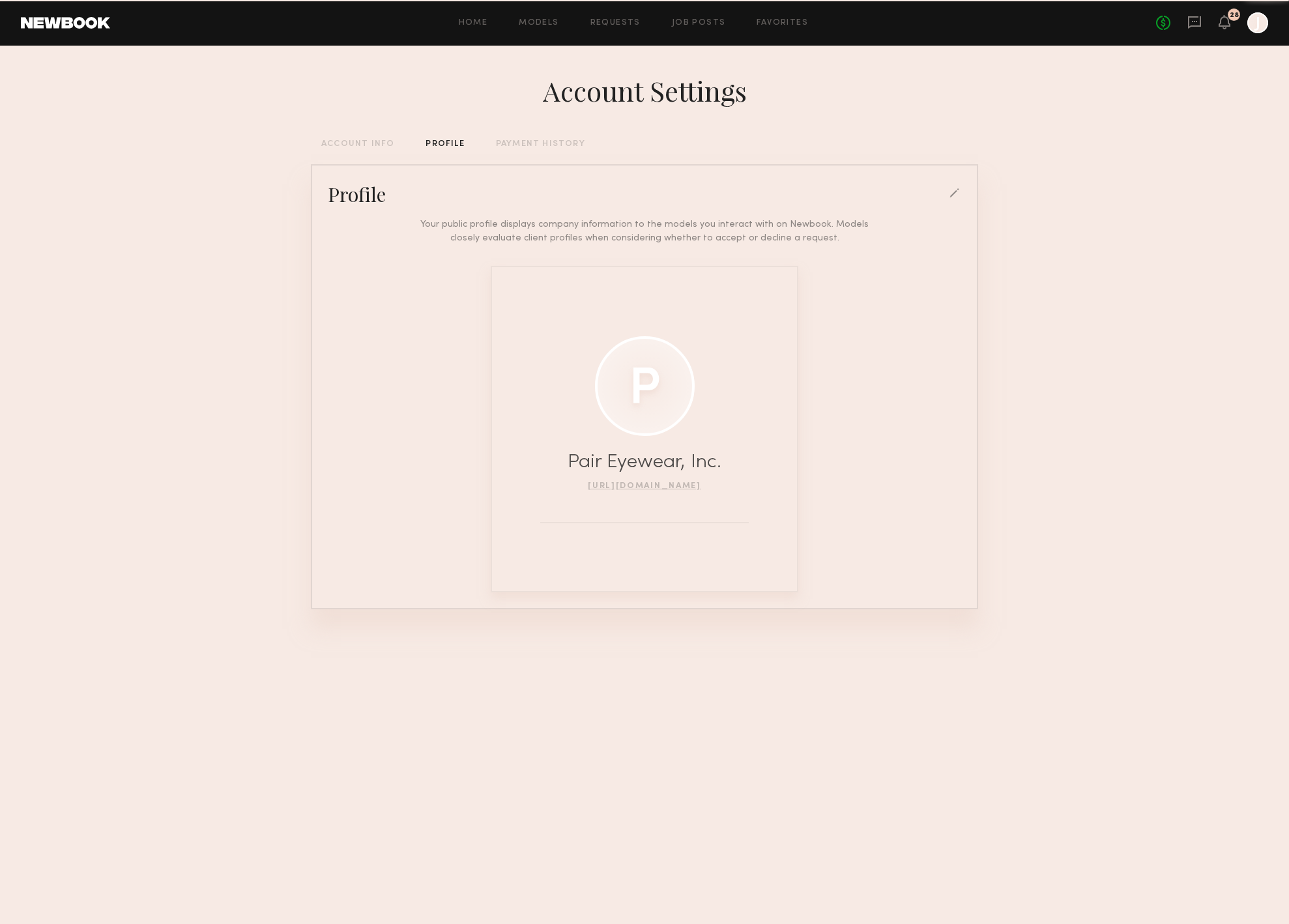
click at [567, 144] on div "PAYMENT HISTORY" at bounding box center [540, 144] width 89 height 8
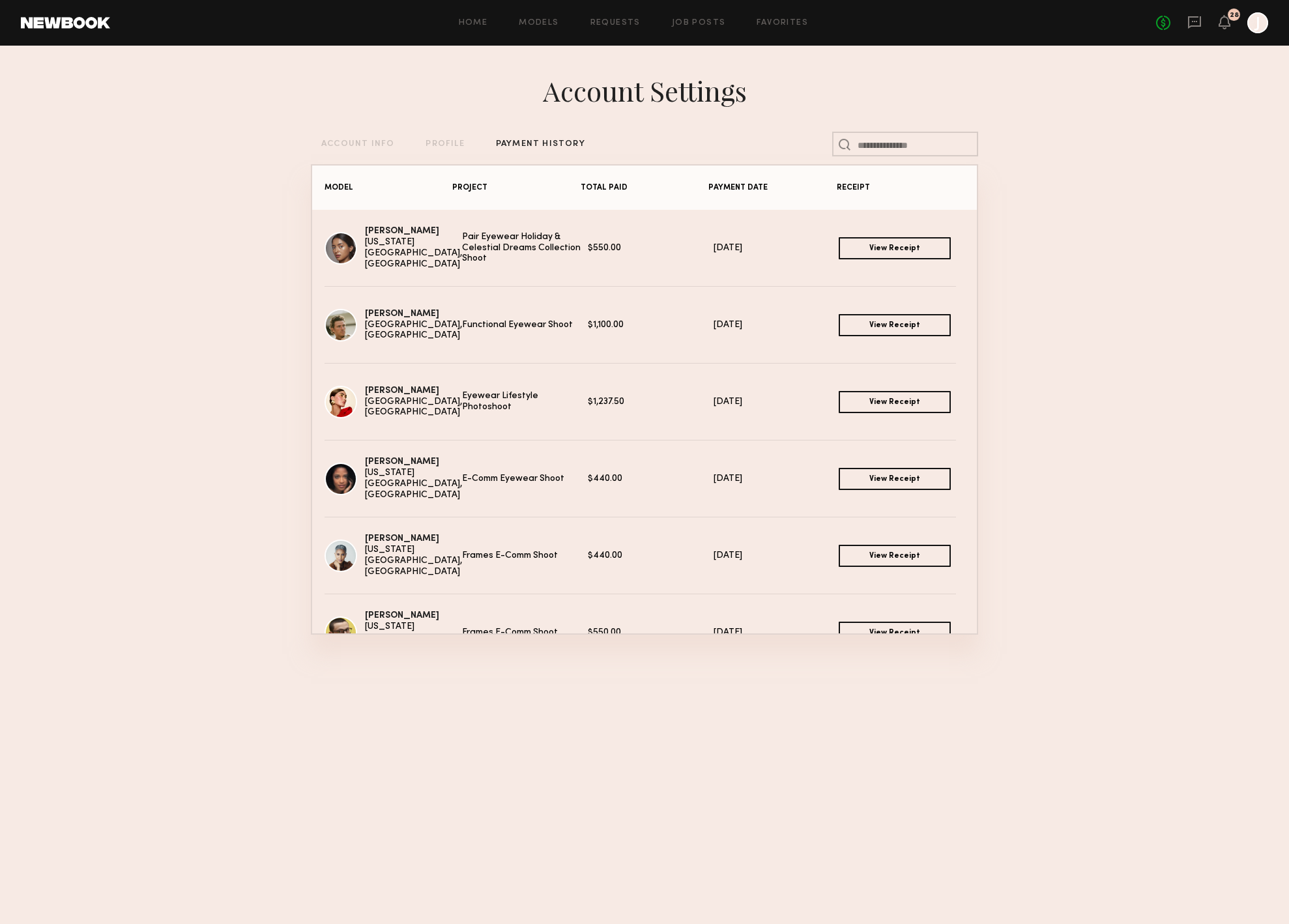
click at [878, 252] on link "View Receipt" at bounding box center [895, 248] width 112 height 22
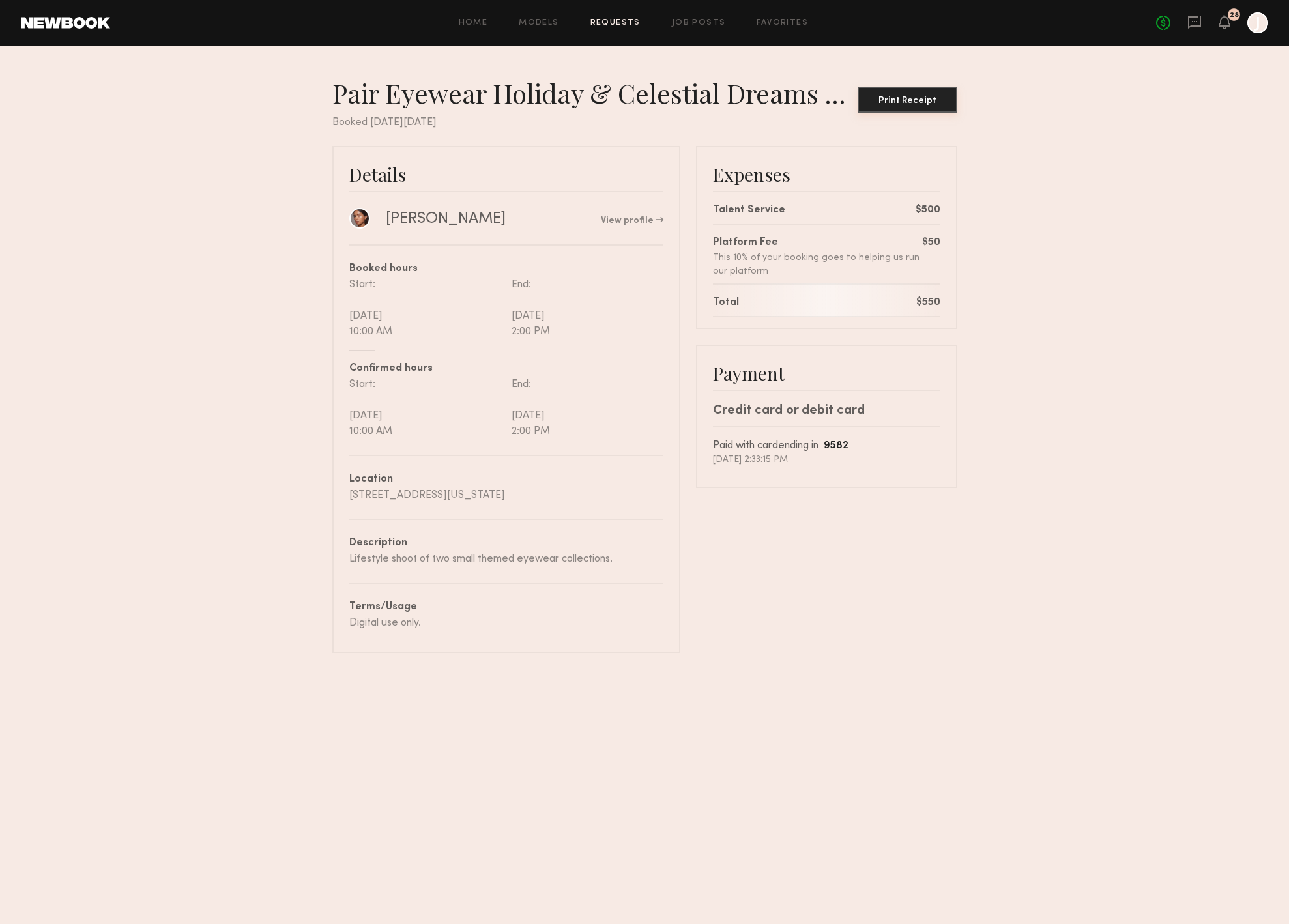
click at [890, 99] on div "Print Receipt" at bounding box center [907, 101] width 89 height 9
